Goal: Task Accomplishment & Management: Use online tool/utility

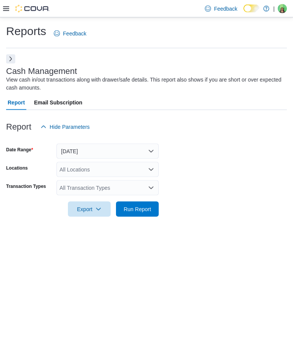
scroll to position [24, 0]
click at [10, 55] on button "Next" at bounding box center [10, 59] width 9 height 9
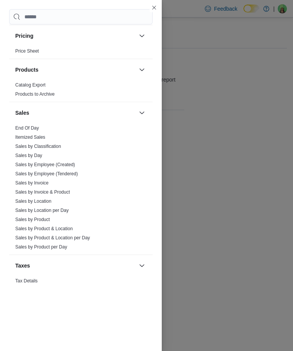
scroll to position [367, 0]
click at [67, 220] on span "Sales by Product" at bounding box center [80, 219] width 137 height 9
click at [53, 218] on span "Sales by Product" at bounding box center [80, 219] width 137 height 9
click at [45, 222] on link "Sales by Product" at bounding box center [32, 219] width 35 height 5
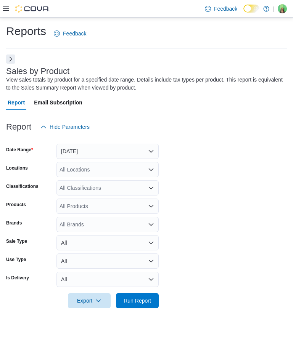
click at [131, 162] on div "All Locations" at bounding box center [107, 169] width 102 height 15
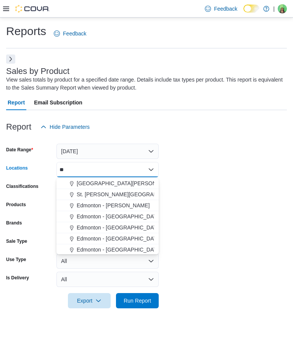
type input "**"
click at [127, 180] on span "[GEOGRAPHIC_DATA][PERSON_NAME]" at bounding box center [126, 184] width 99 height 8
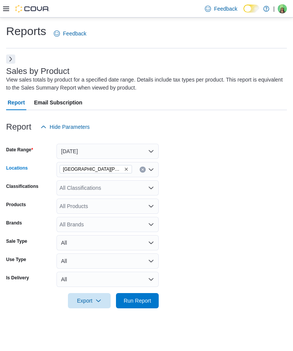
click at [181, 135] on form "Date Range [DATE] Locations [GEOGRAPHIC_DATA][PERSON_NAME][GEOGRAPHIC_DATA] Com…" at bounding box center [146, 222] width 281 height 174
click at [125, 144] on button "[DATE]" at bounding box center [107, 151] width 102 height 15
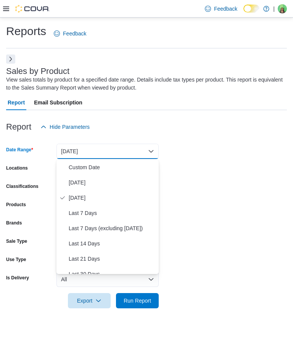
click at [93, 163] on span "Custom Date" at bounding box center [112, 167] width 87 height 9
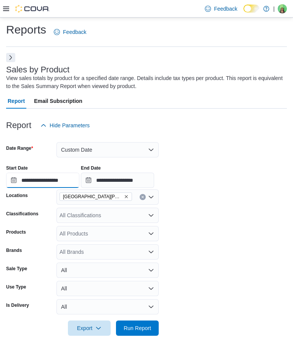
click at [37, 173] on input "**********" at bounding box center [42, 180] width 73 height 15
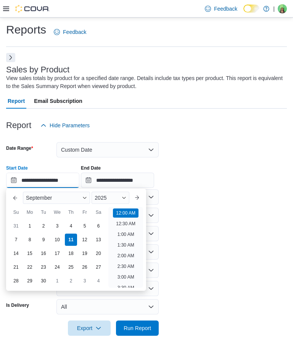
scroll to position [24, 0]
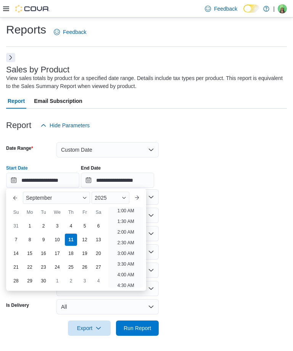
click at [30, 234] on div "8" at bounding box center [30, 240] width 12 height 12
type input "**********"
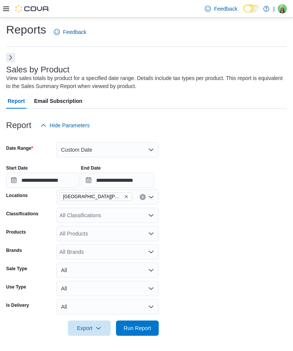
click at [185, 237] on form "**********" at bounding box center [146, 234] width 281 height 203
click at [146, 324] on span "Run Report" at bounding box center [136, 328] width 27 height 8
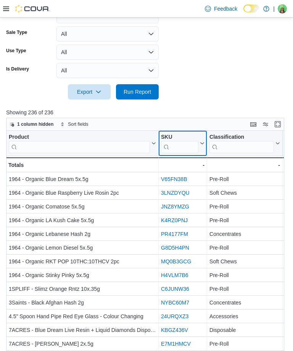
click at [203, 137] on button "SKU" at bounding box center [182, 143] width 43 height 19
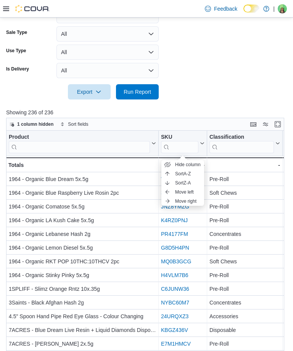
click at [194, 164] on span "Hide column" at bounding box center [188, 165] width 26 height 6
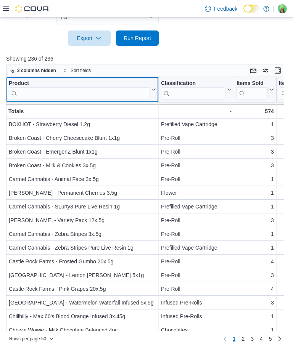
scroll to position [312, 0]
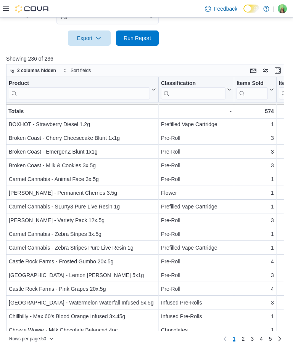
click at [243, 338] on span "2" at bounding box center [242, 339] width 3 height 8
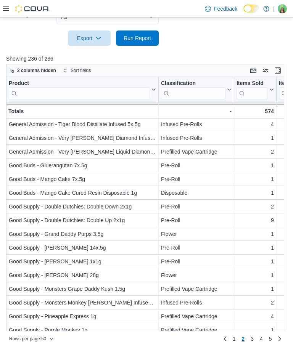
scroll to position [454, 0]
click at [249, 340] on link "3" at bounding box center [251, 339] width 9 height 12
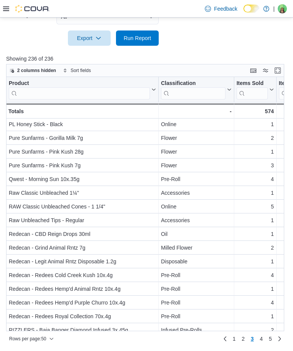
click at [261, 338] on span "4" at bounding box center [261, 339] width 3 height 8
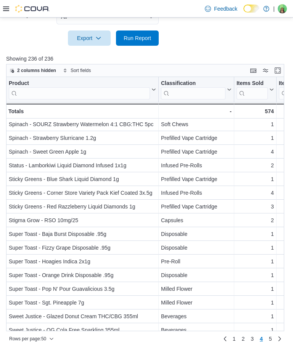
click at [266, 340] on link "5" at bounding box center [270, 339] width 9 height 12
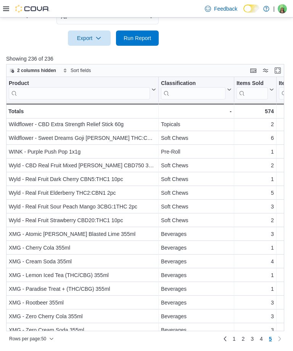
scroll to position [262, 0]
